Goal: Task Accomplishment & Management: Use online tool/utility

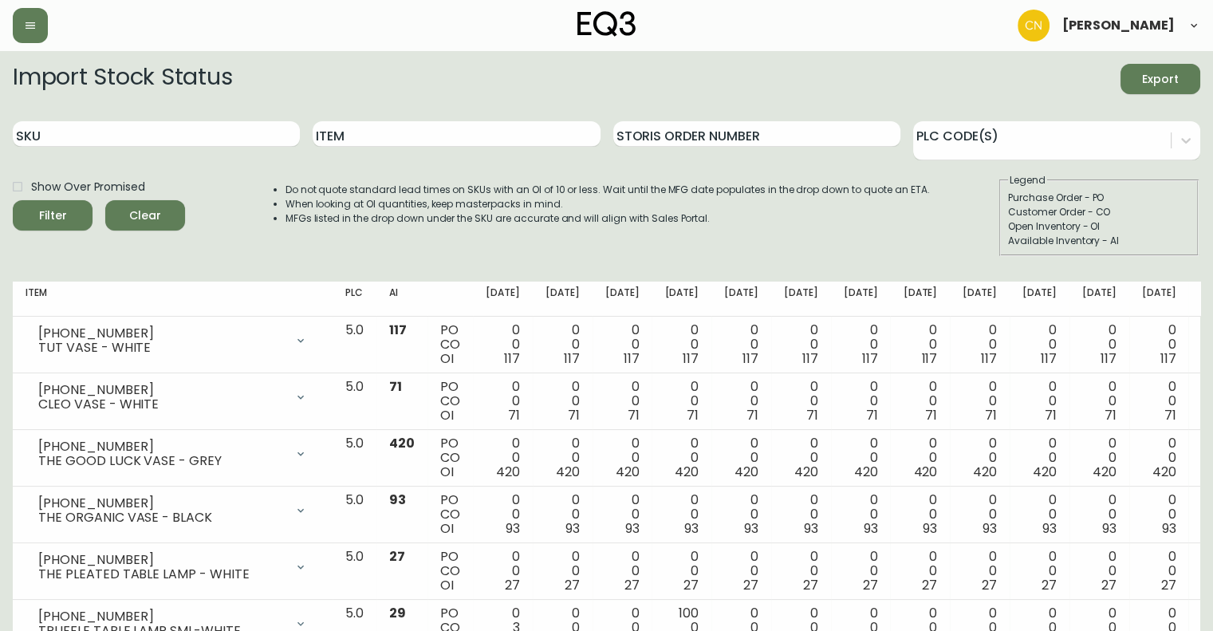
click at [483, 148] on div "Item" at bounding box center [456, 134] width 287 height 52
click at [485, 134] on input "Item" at bounding box center [456, 134] width 287 height 26
click at [13, 200] on button "Filter" at bounding box center [53, 215] width 80 height 30
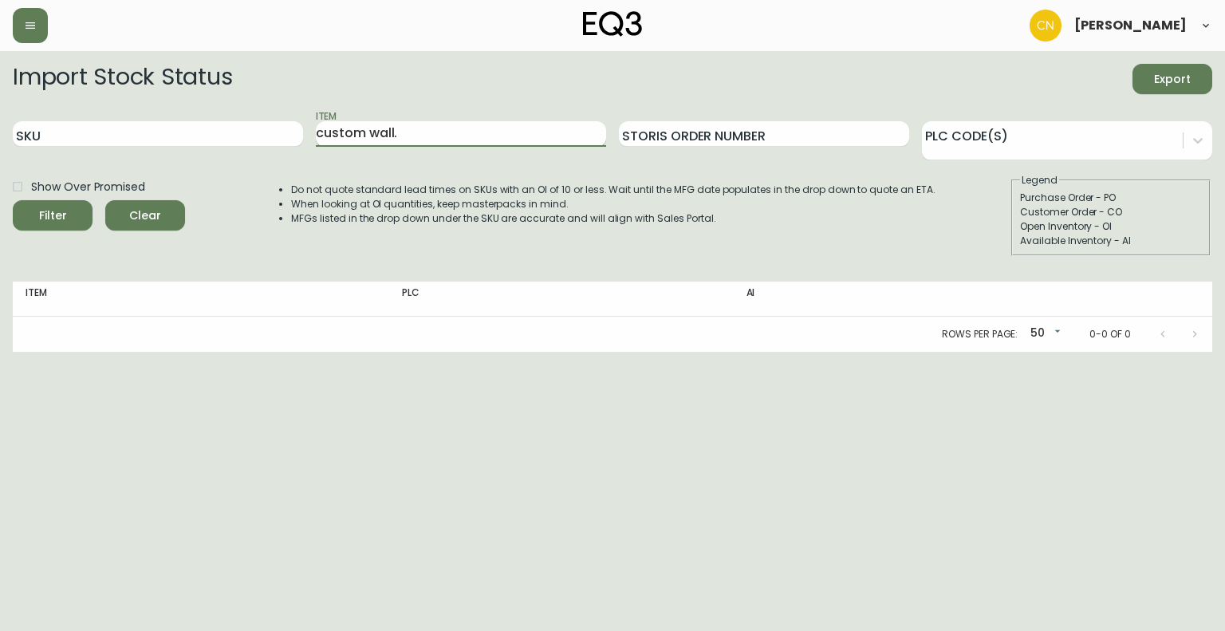
click at [438, 125] on input "custom wall." at bounding box center [461, 134] width 290 height 26
type input "custom wall"
click at [13, 200] on button "Filter" at bounding box center [53, 215] width 80 height 30
